Goal: Information Seeking & Learning: Learn about a topic

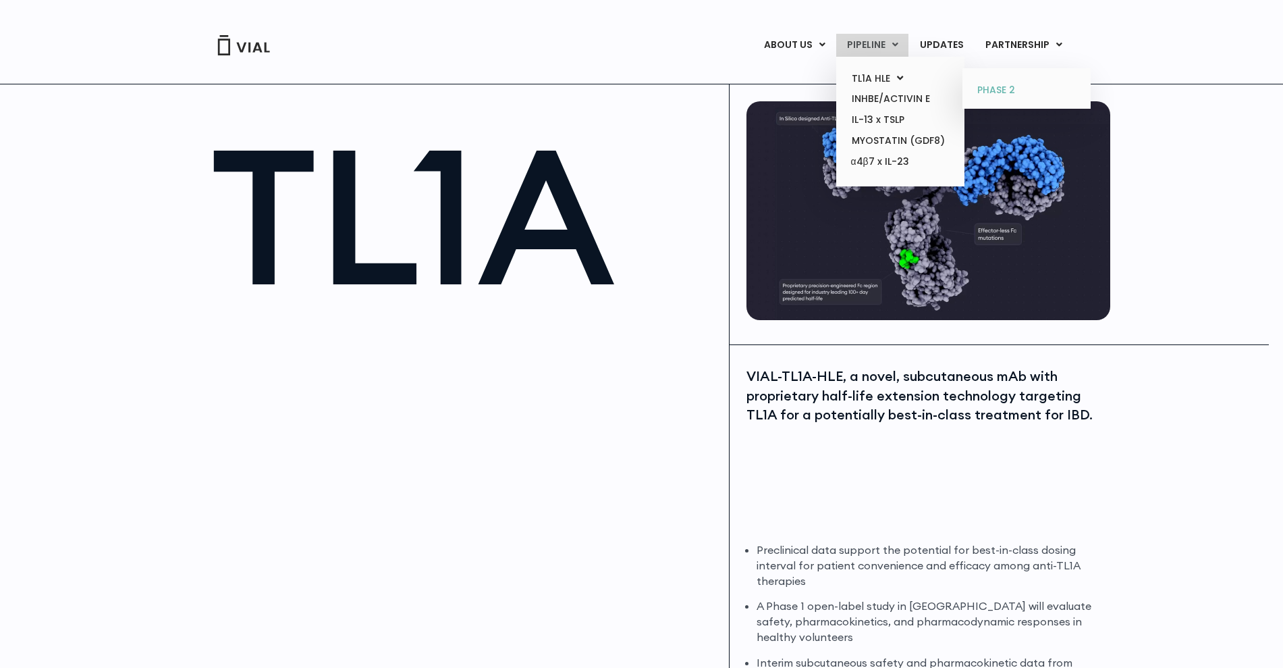
click at [1025, 88] on link "PHASE 2" at bounding box center [1026, 91] width 118 height 22
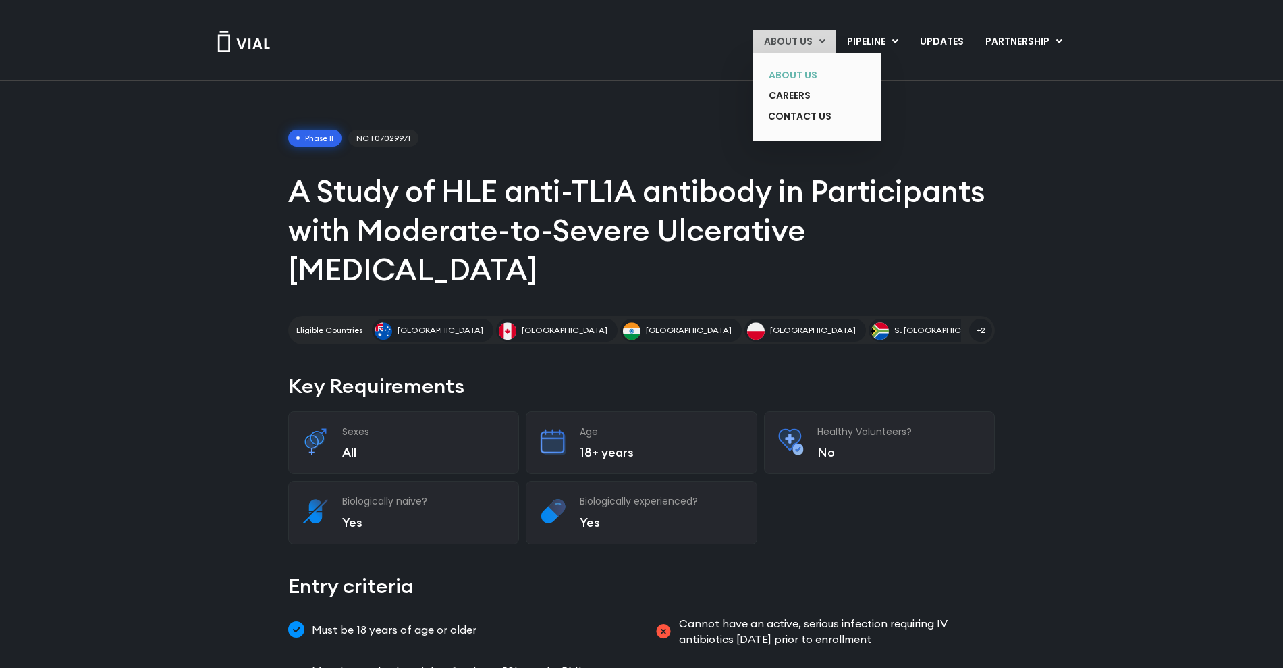
click at [824, 72] on link "ABOUT US" at bounding box center [807, 75] width 99 height 21
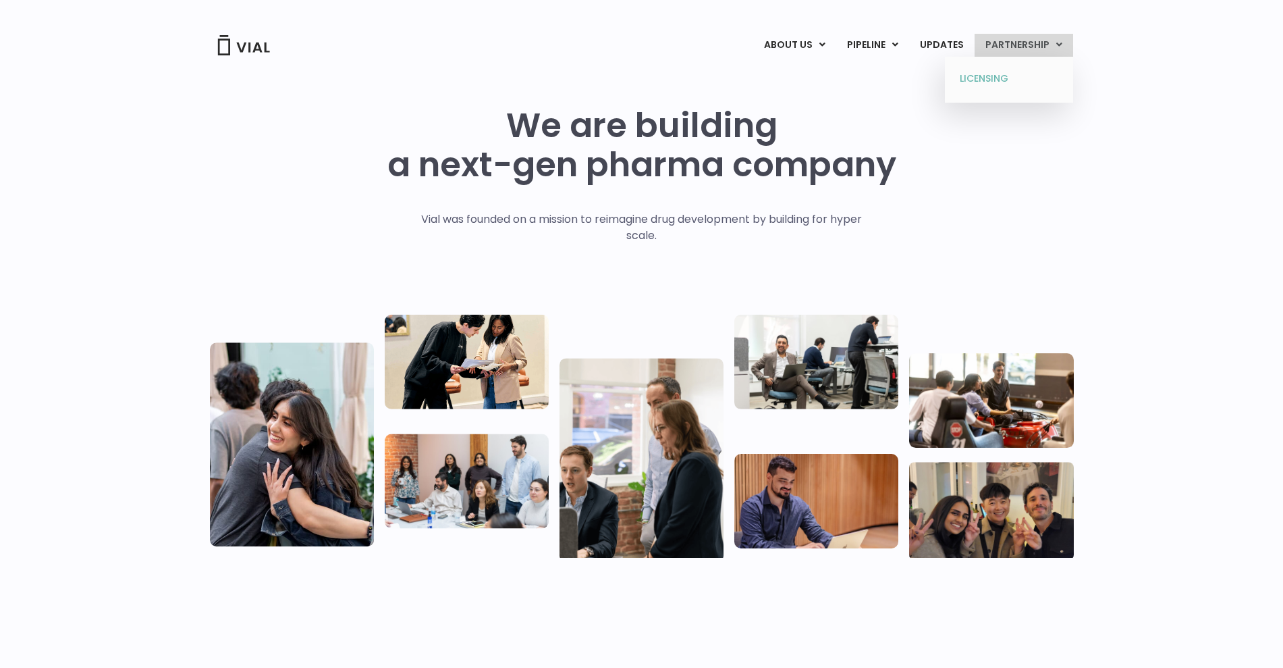
click at [1025, 86] on link "LICENSING" at bounding box center [1009, 79] width 118 height 22
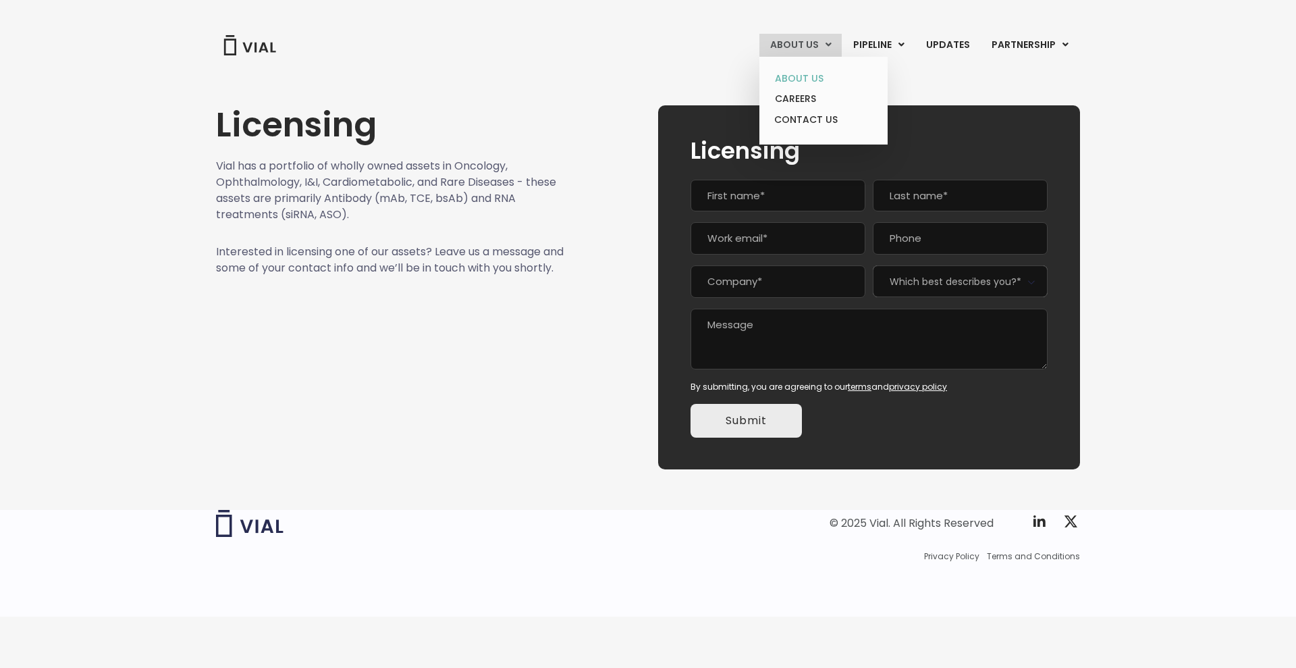
click at [827, 74] on link "ABOUT US" at bounding box center [823, 78] width 118 height 21
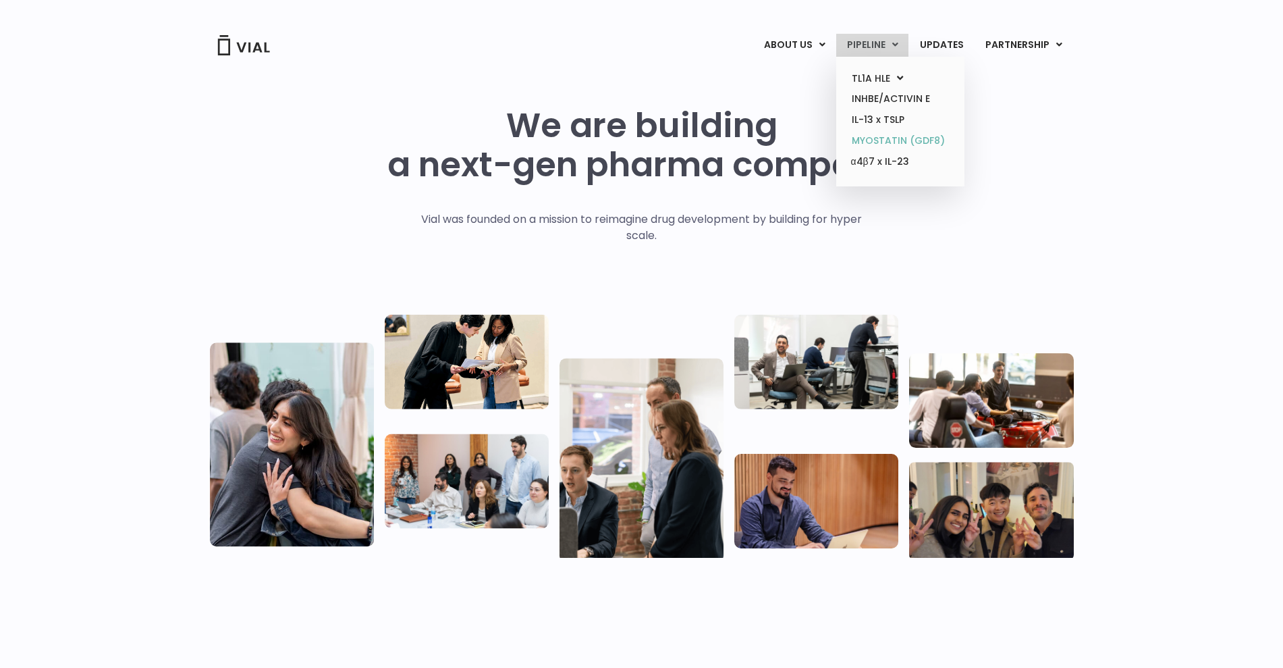
click at [874, 138] on link "MYOSTATIN (GDF8)" at bounding box center [900, 140] width 118 height 21
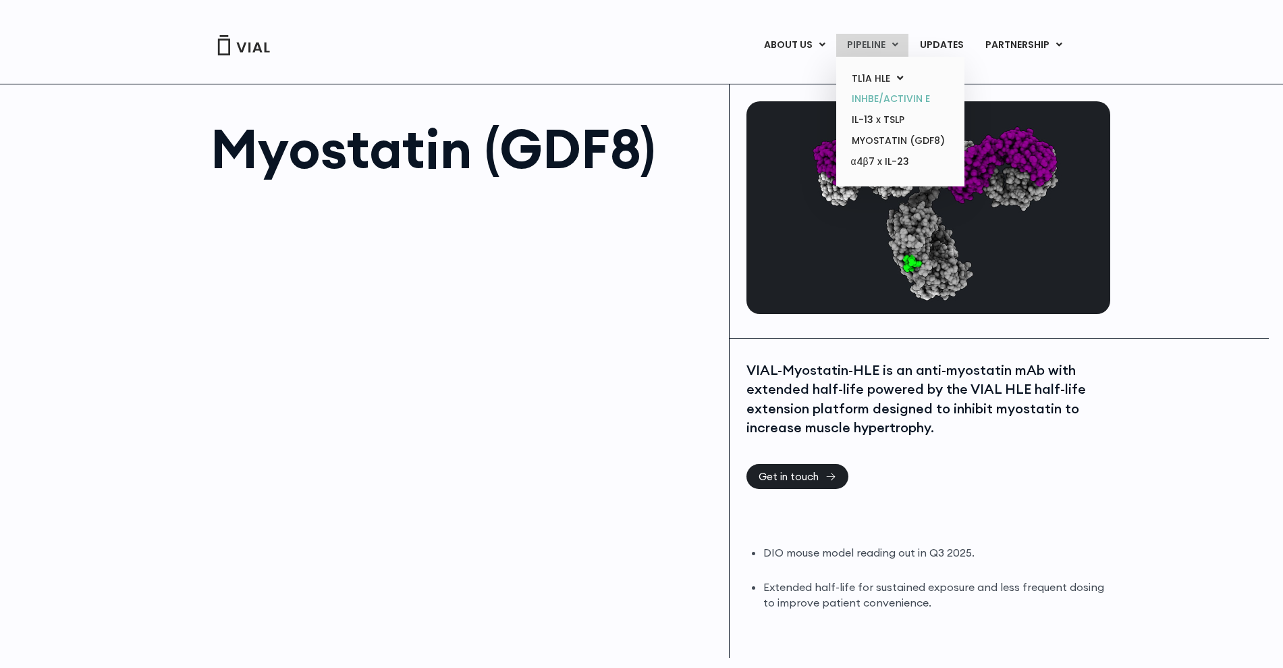
click at [890, 101] on link "INHBE/ACTIVIN E" at bounding box center [900, 98] width 118 height 21
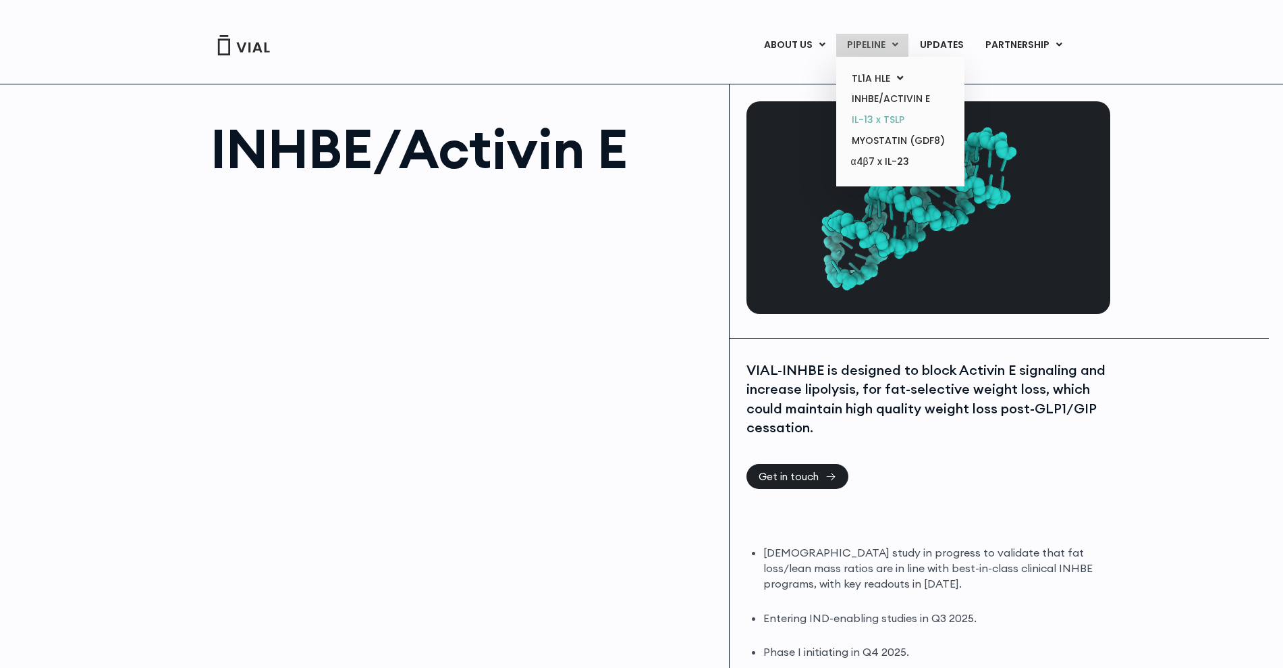
click at [905, 118] on link "IL-13 x TSLP" at bounding box center [900, 119] width 118 height 21
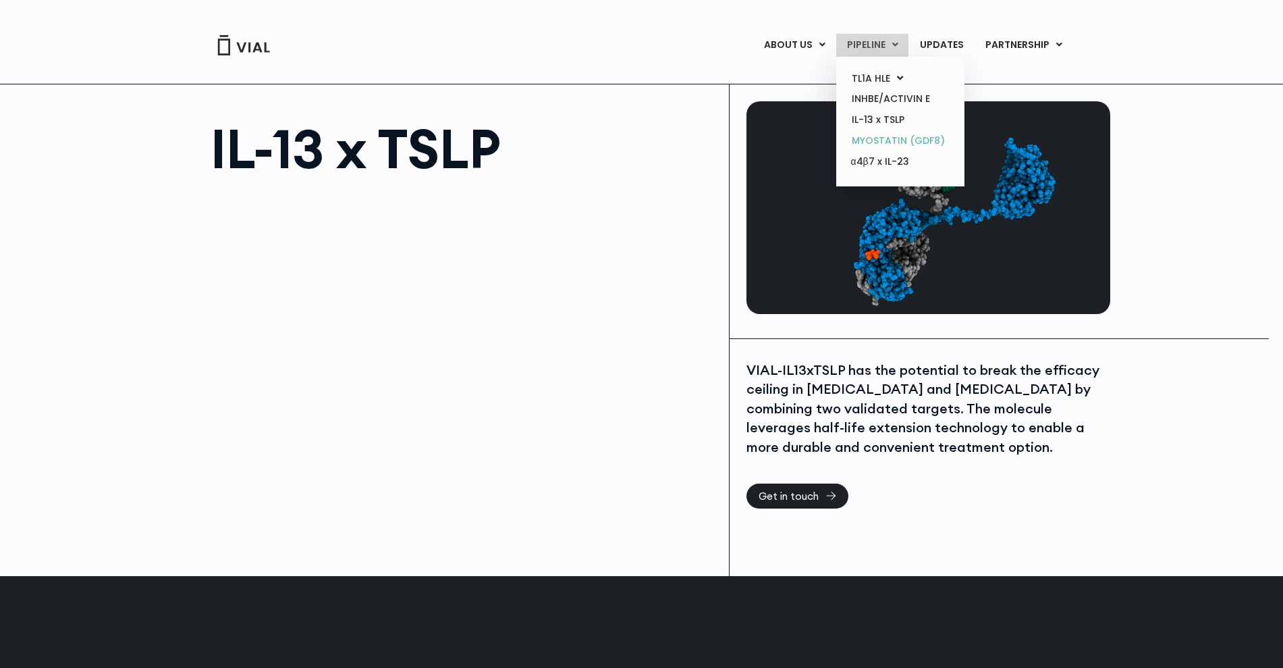
click at [876, 148] on link "MYOSTATIN (GDF8)" at bounding box center [900, 140] width 118 height 21
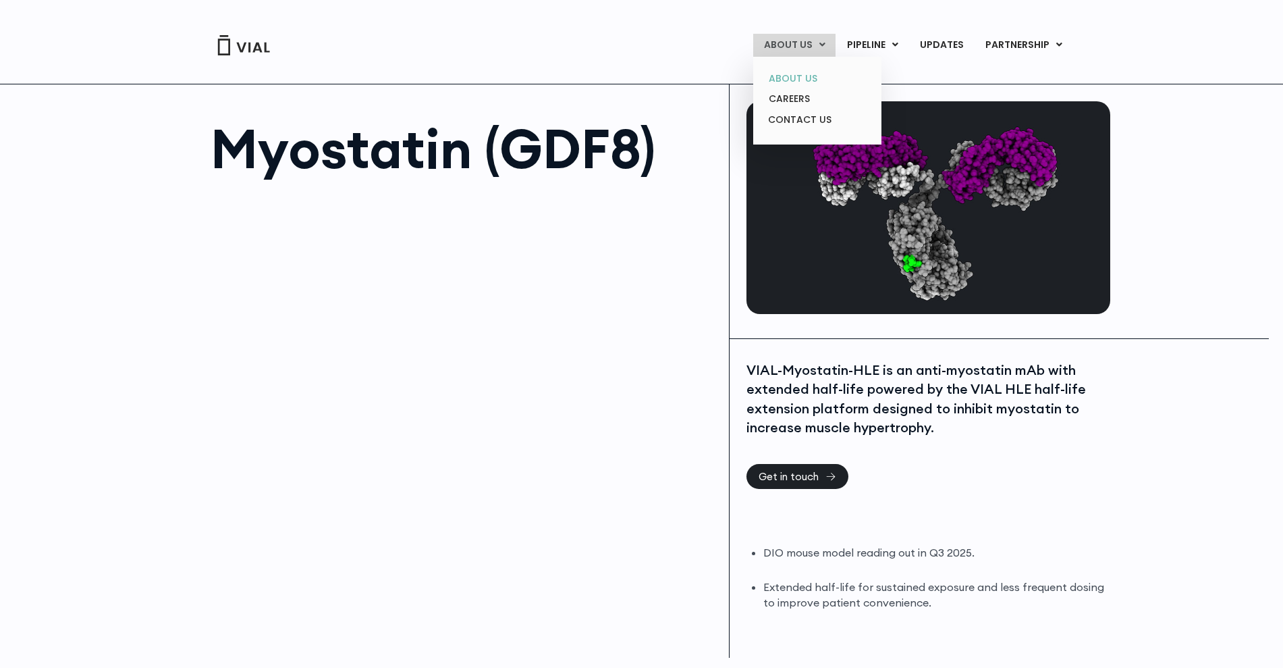
click at [813, 71] on link "ABOUT US" at bounding box center [817, 78] width 118 height 21
click at [803, 72] on link "ABOUT US" at bounding box center [817, 78] width 118 height 21
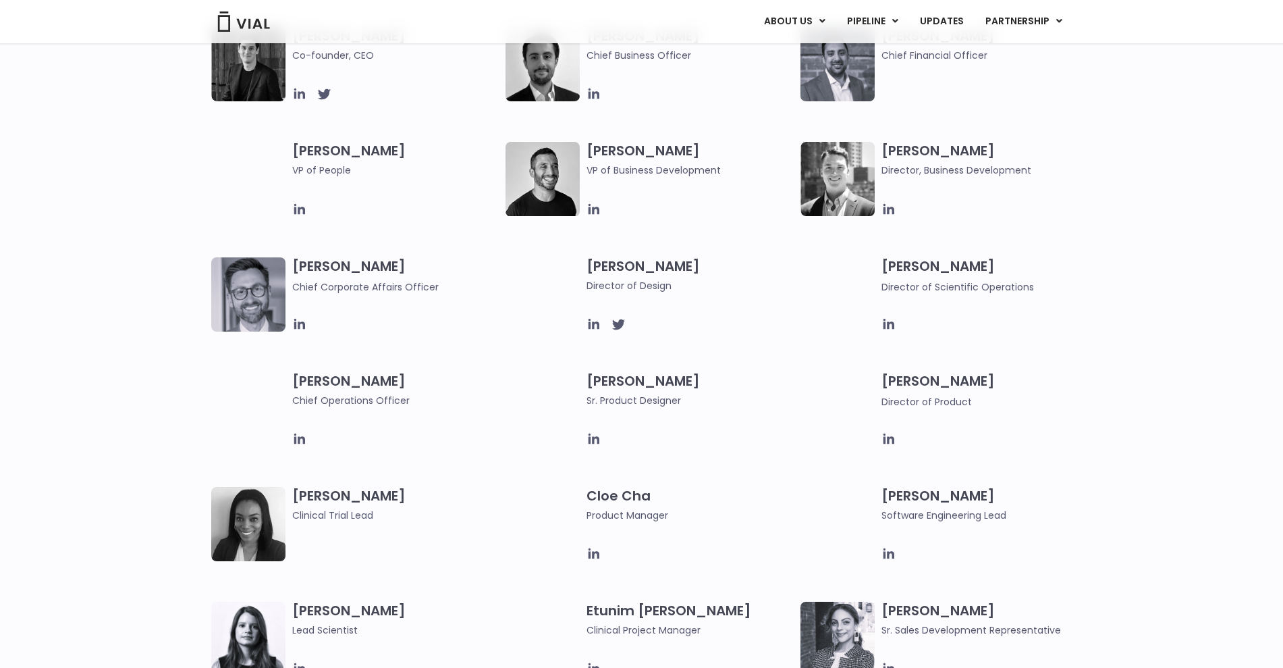
scroll to position [506, 0]
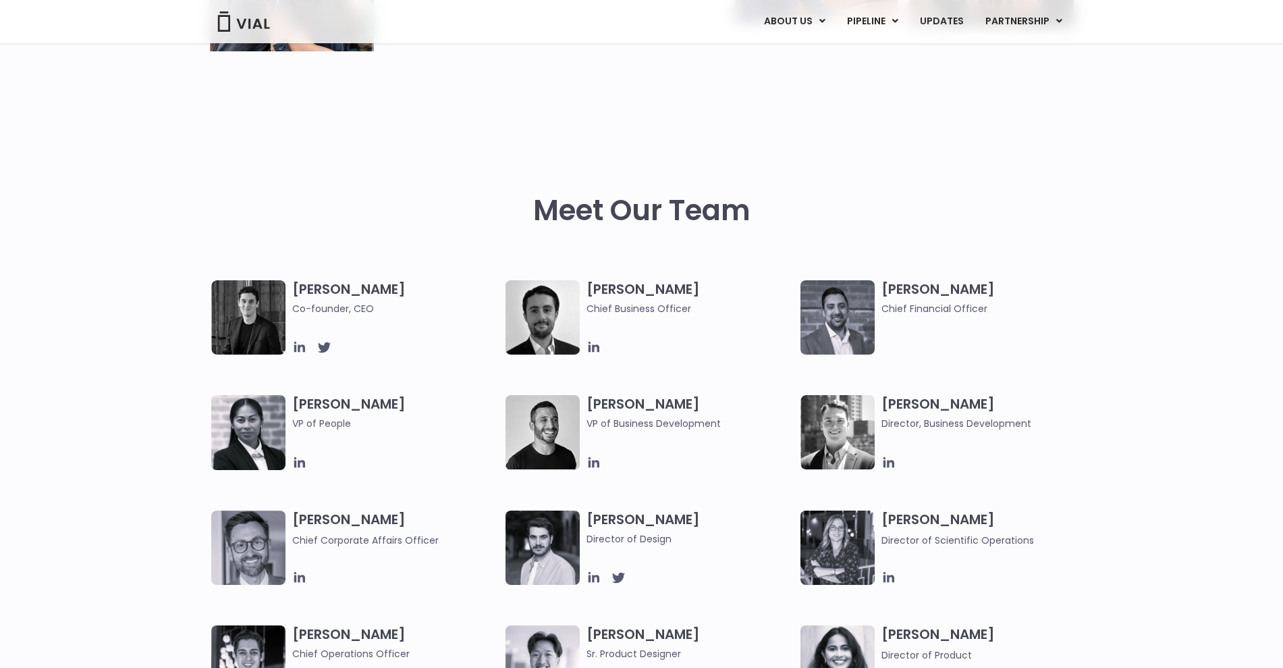
click at [248, 331] on img at bounding box center [248, 317] width 74 height 74
drag, startPoint x: 197, startPoint y: 302, endPoint x: 234, endPoint y: 315, distance: 39.1
click at [232, 313] on div "[PERSON_NAME] Co-founder, CEO [PERSON_NAME] Chief Business Officer [PERSON_NAME…" at bounding box center [641, 567] width 1283 height 574
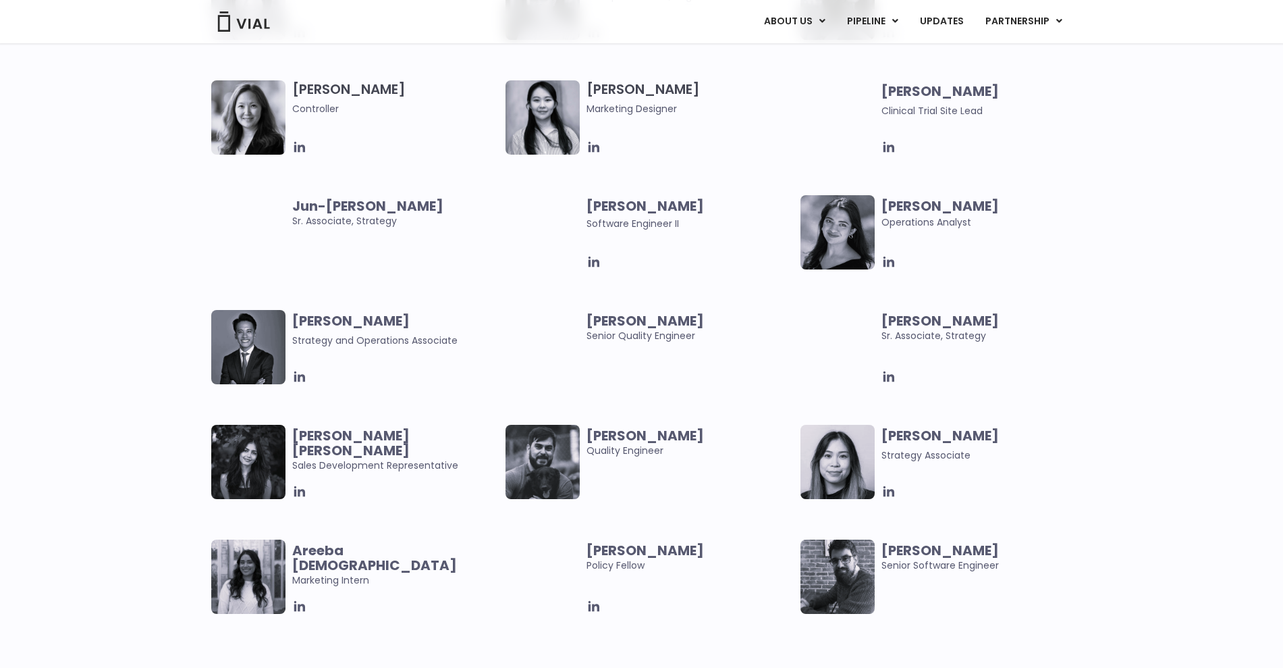
scroll to position [2531, 0]
